Goal: Task Accomplishment & Management: Use online tool/utility

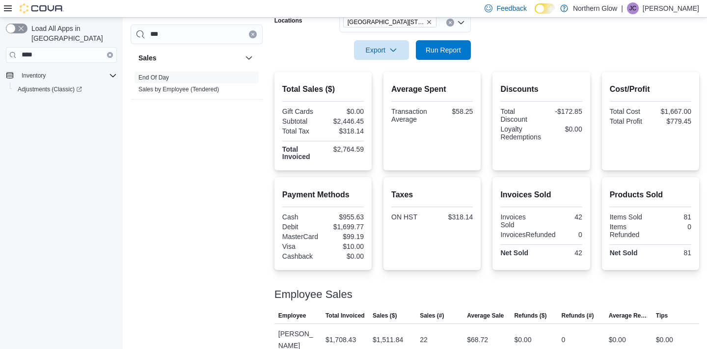
scroll to position [181, 0]
click at [439, 49] on span "Run Report" at bounding box center [443, 50] width 35 height 10
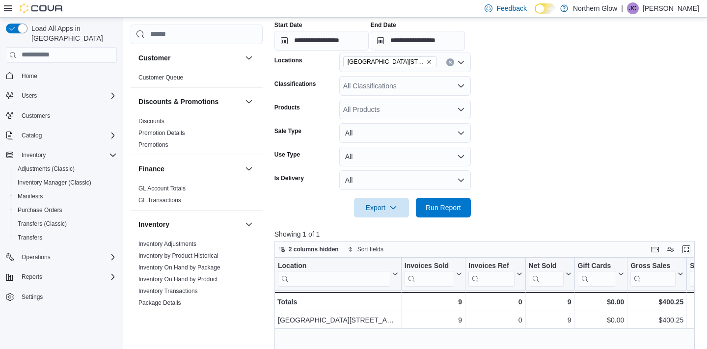
scroll to position [527, 0]
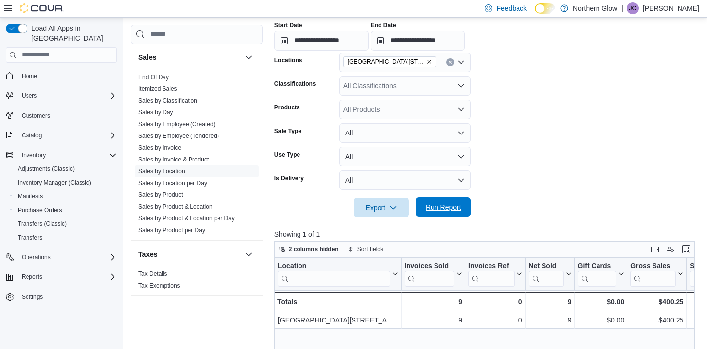
click at [447, 207] on span "Run Report" at bounding box center [443, 207] width 35 height 10
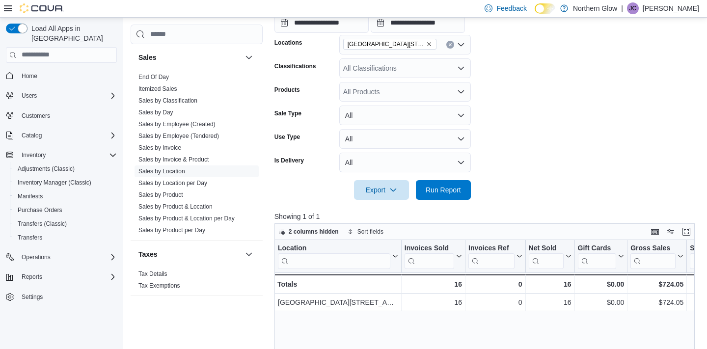
scroll to position [211, 0]
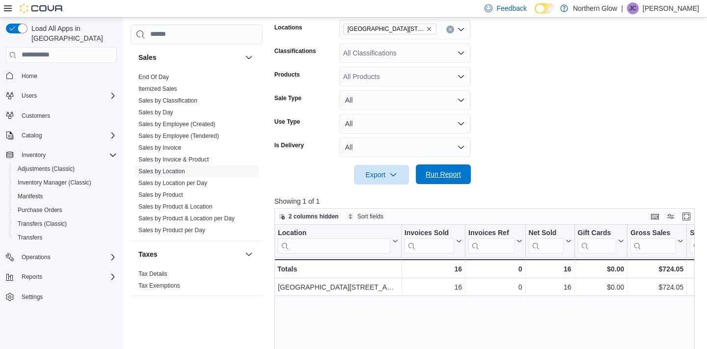
click at [457, 172] on span "Run Report" at bounding box center [443, 174] width 35 height 10
click at [457, 171] on span "Run Report" at bounding box center [443, 174] width 35 height 10
click at [520, 215] on div "2 columns hidden Sort fields" at bounding box center [484, 216] width 421 height 17
click at [434, 179] on span "Run Report" at bounding box center [443, 174] width 43 height 20
click at [438, 170] on span "Run Report" at bounding box center [443, 174] width 35 height 10
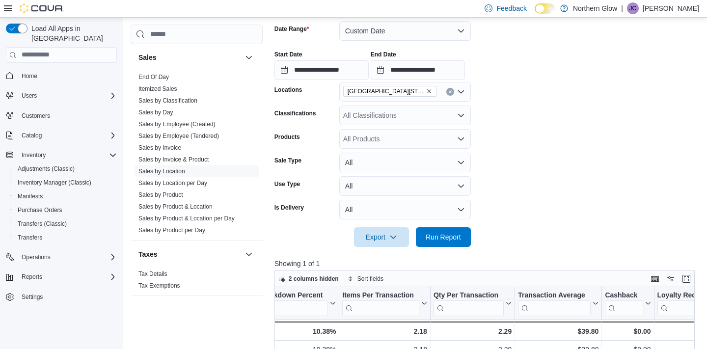
scroll to position [151, 0]
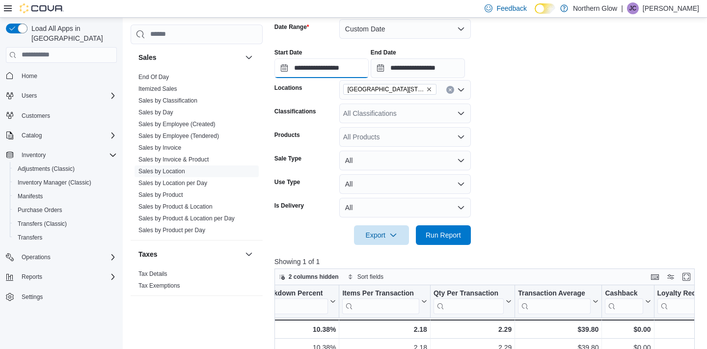
click at [338, 66] on input "**********" at bounding box center [321, 68] width 94 height 20
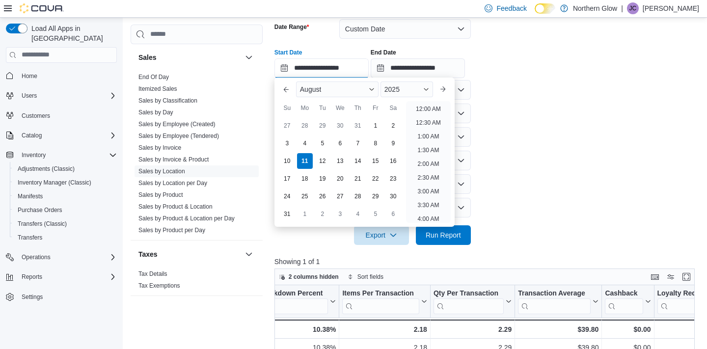
scroll to position [415, 0]
click at [430, 137] on li "4:00 PM" at bounding box center [428, 134] width 30 height 12
type input "**********"
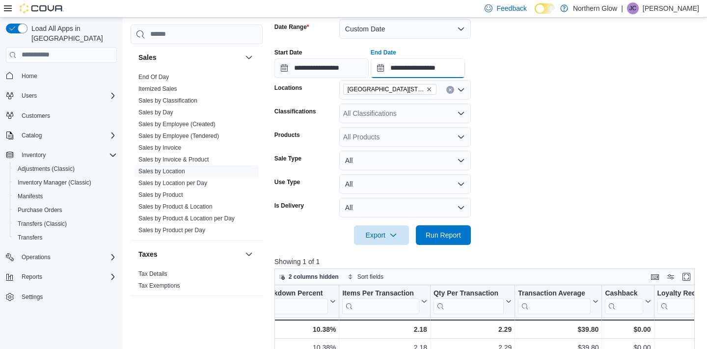
scroll to position [470, 0]
click at [455, 71] on input "**********" at bounding box center [418, 68] width 94 height 20
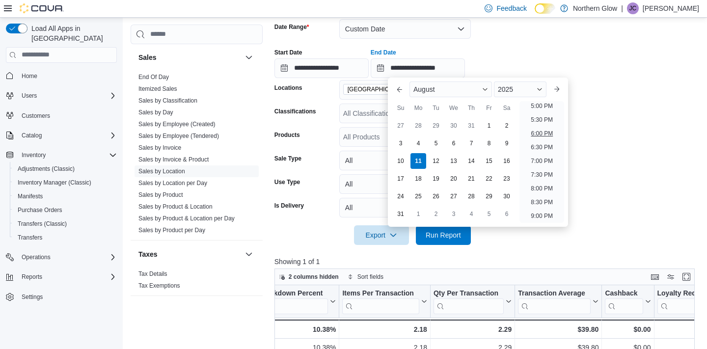
click at [545, 138] on li "6:00 PM" at bounding box center [542, 134] width 30 height 12
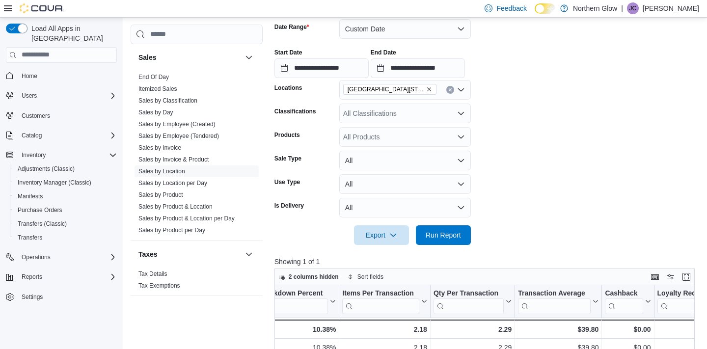
type input "**********"
click at [449, 239] on span "Run Report" at bounding box center [443, 235] width 35 height 10
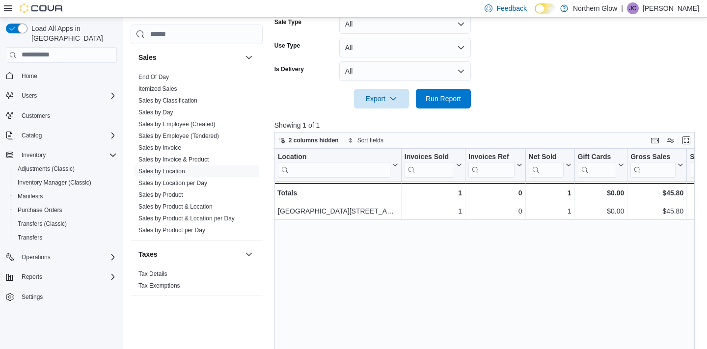
scroll to position [287, 0]
drag, startPoint x: 569, startPoint y: 197, endPoint x: 464, endPoint y: 107, distance: 139.0
click at [565, 193] on div "1" at bounding box center [549, 194] width 43 height 12
click at [460, 97] on span "Run Report" at bounding box center [443, 99] width 35 height 10
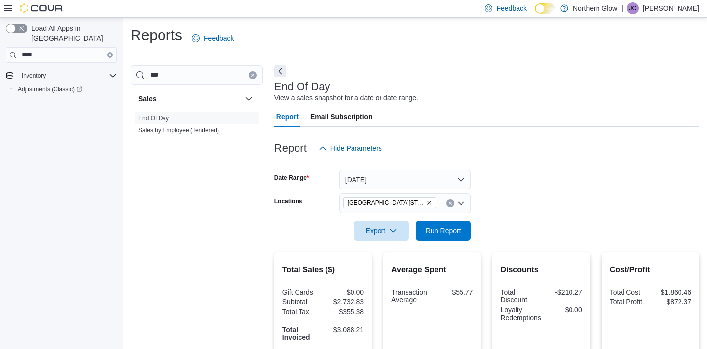
scroll to position [181, 0]
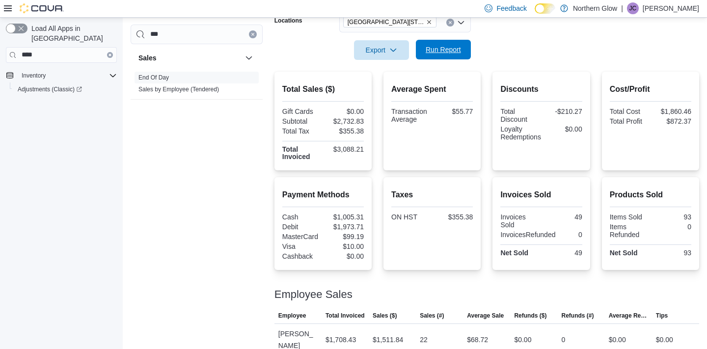
click at [442, 50] on span "Run Report" at bounding box center [443, 50] width 35 height 10
click at [447, 46] on span "Run Report" at bounding box center [443, 50] width 35 height 10
click at [684, 12] on p "[PERSON_NAME]" at bounding box center [671, 8] width 56 height 12
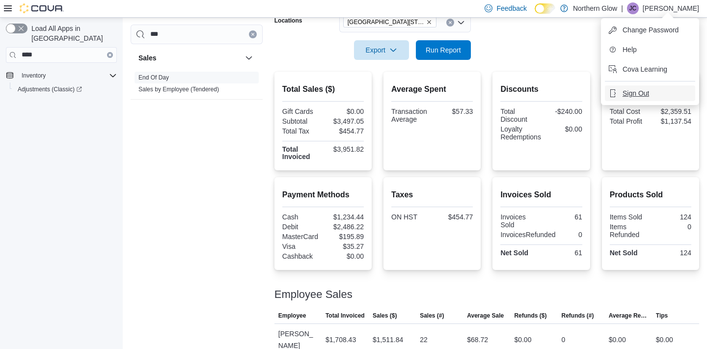
click at [630, 93] on span "Sign Out" at bounding box center [636, 93] width 27 height 10
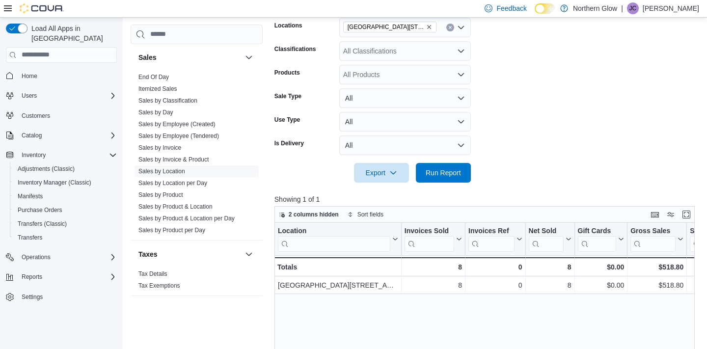
scroll to position [232, 0]
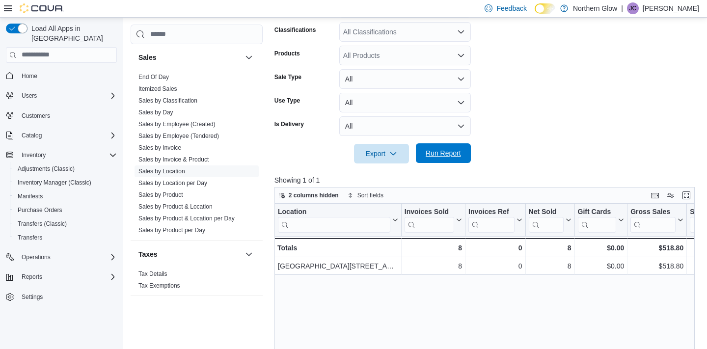
click at [454, 155] on span "Run Report" at bounding box center [443, 153] width 35 height 10
click at [448, 160] on span "Run Report" at bounding box center [443, 153] width 43 height 20
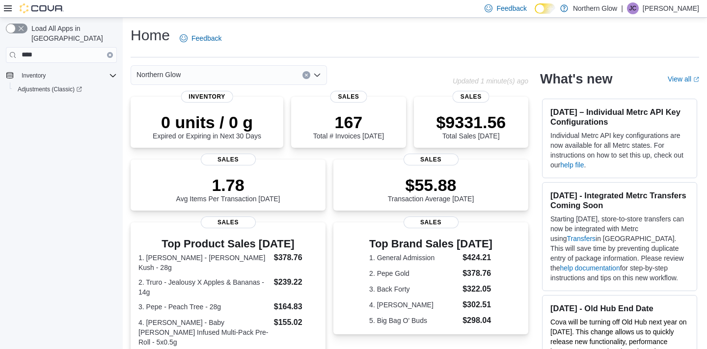
click at [112, 52] on button "Clear input" at bounding box center [110, 55] width 6 height 6
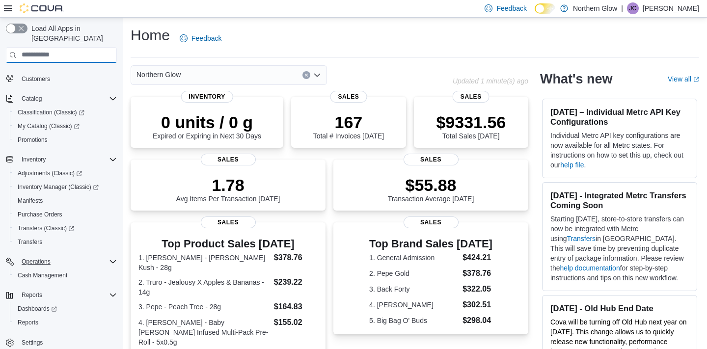
scroll to position [64, 0]
click at [33, 319] on span "Reports" at bounding box center [28, 323] width 21 height 8
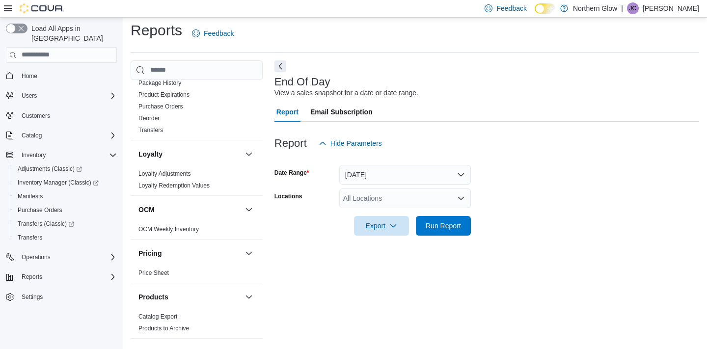
scroll to position [272, 0]
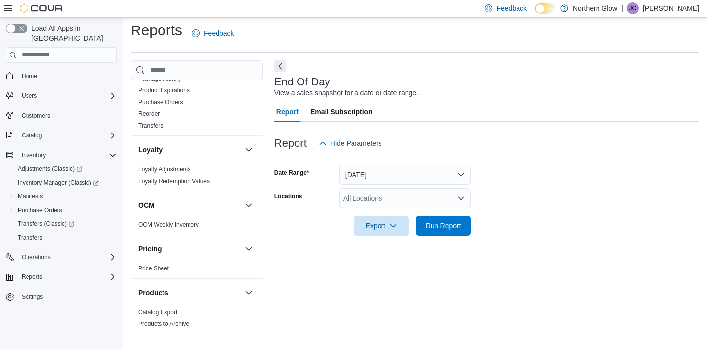
click at [165, 253] on button "Pricing" at bounding box center [189, 249] width 103 height 10
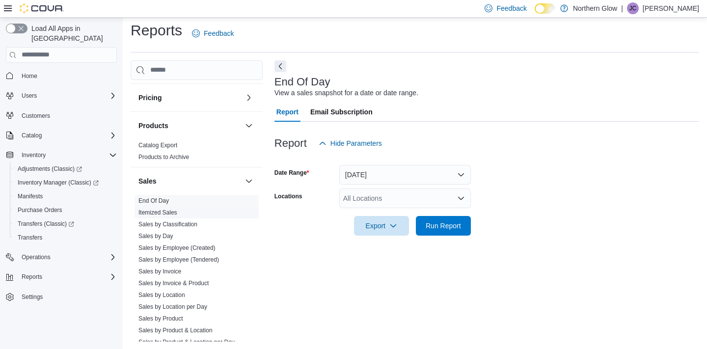
scroll to position [425, 0]
click at [164, 196] on link "End Of Day" at bounding box center [153, 198] width 30 height 7
click at [455, 200] on div "All Locations" at bounding box center [405, 199] width 132 height 20
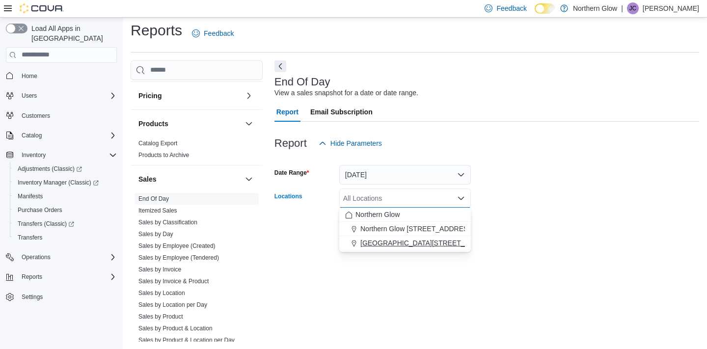
click at [439, 246] on span "[GEOGRAPHIC_DATA][STREET_ADDRESS]" at bounding box center [429, 243] width 139 height 10
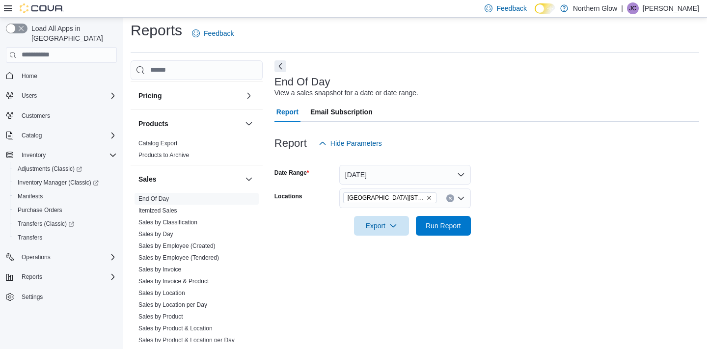
click at [422, 269] on div "End Of Day View a sales snapshot for a date or date range. Report Email Subscri…" at bounding box center [486, 200] width 425 height 281
click at [449, 228] on span "Run Report" at bounding box center [443, 225] width 35 height 10
